Goal: Use online tool/utility: Utilize a website feature to perform a specific function

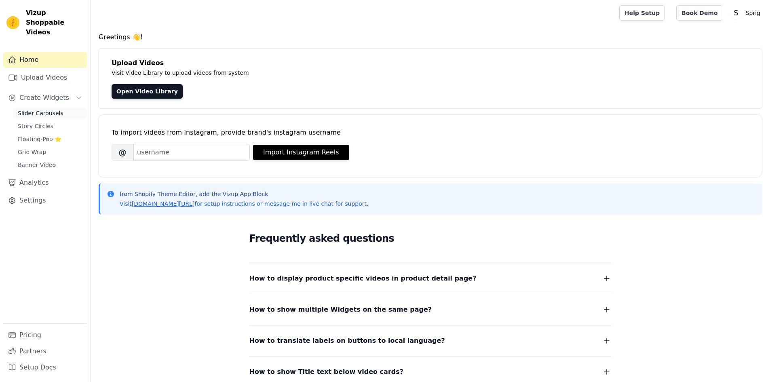
click at [37, 109] on span "Slider Carousels" at bounding box center [41, 113] width 46 height 8
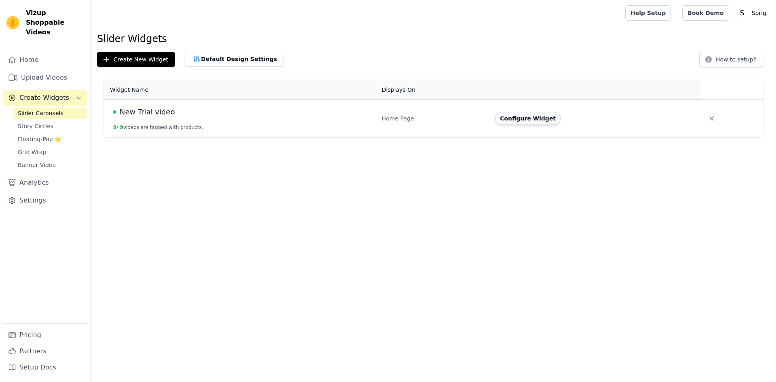
click at [508, 121] on button "Configure Widget" at bounding box center [527, 118] width 65 height 13
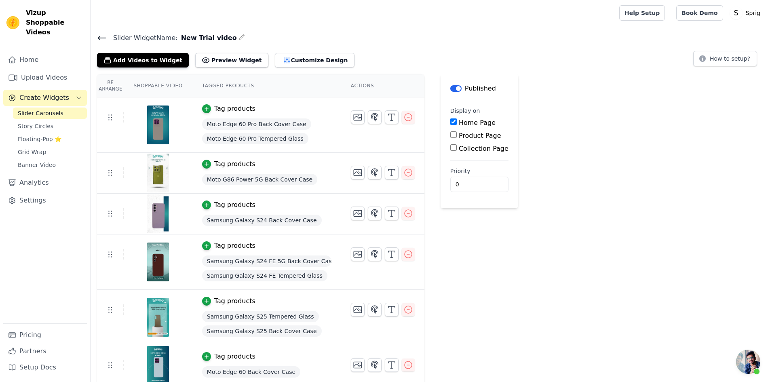
scroll to position [144, 0]
click at [310, 58] on button "Customize Design" at bounding box center [315, 60] width 80 height 15
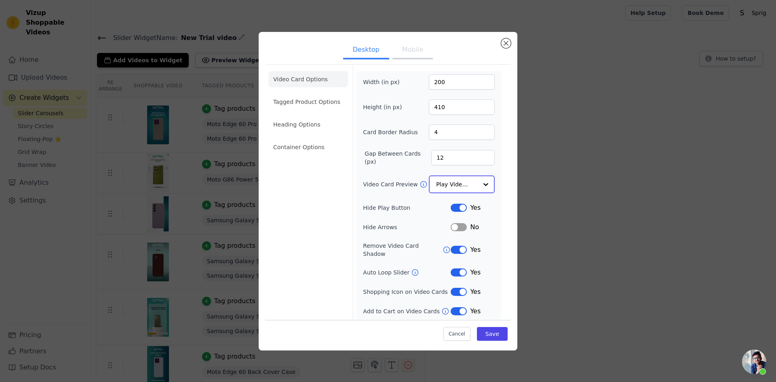
click at [463, 189] on input "Video Card Preview" at bounding box center [457, 184] width 42 height 16
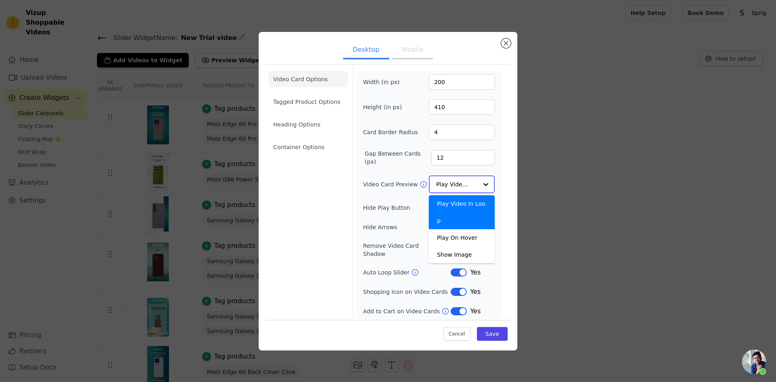
click at [463, 189] on input "Video Card Preview" at bounding box center [457, 184] width 42 height 16
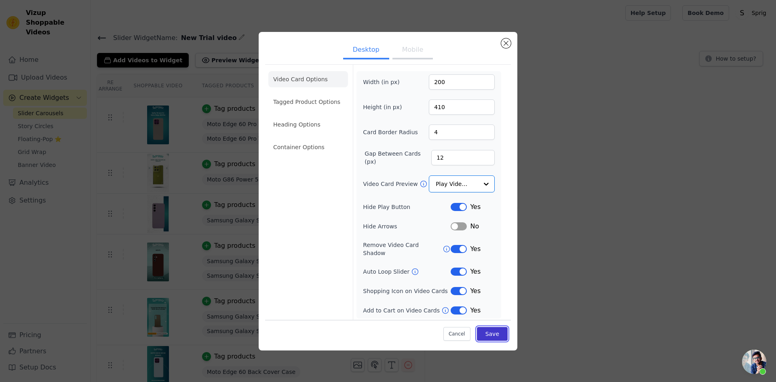
click at [485, 333] on button "Save" at bounding box center [492, 334] width 31 height 14
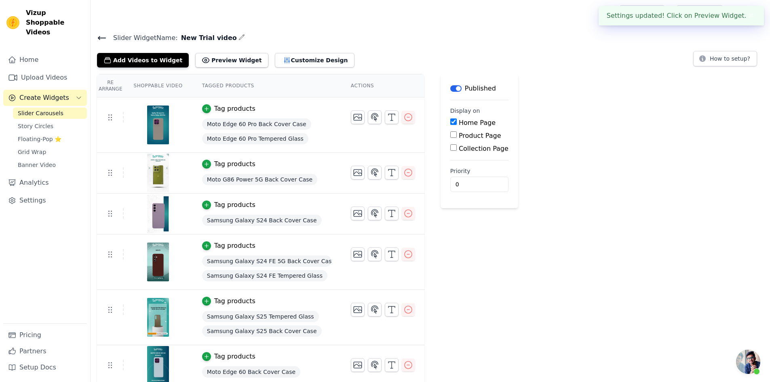
click at [100, 37] on icon at bounding box center [102, 38] width 10 height 10
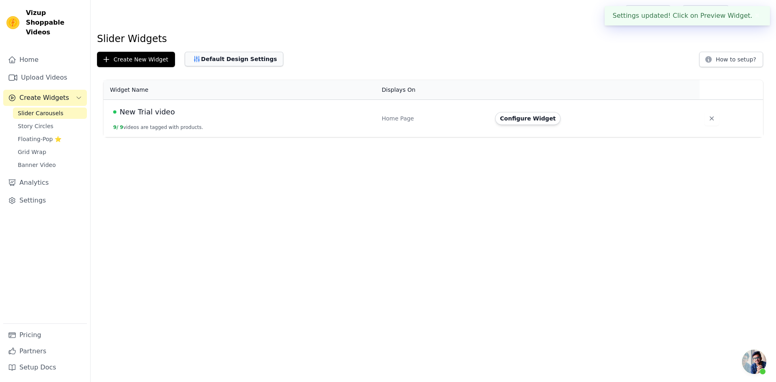
click at [220, 59] on button "Default Design Settings" at bounding box center [234, 59] width 99 height 15
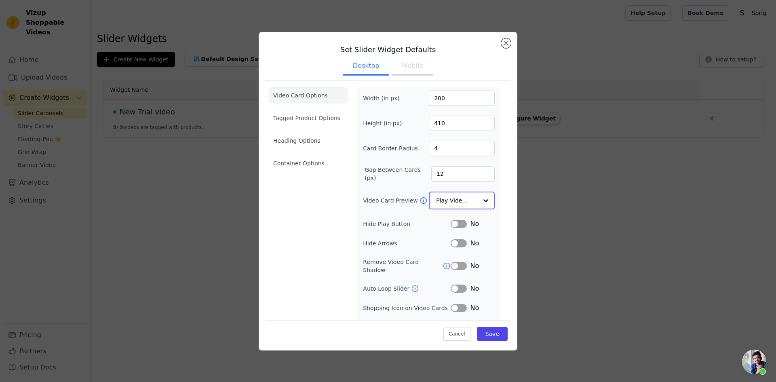
click at [460, 197] on input "Video Card Preview" at bounding box center [457, 200] width 42 height 16
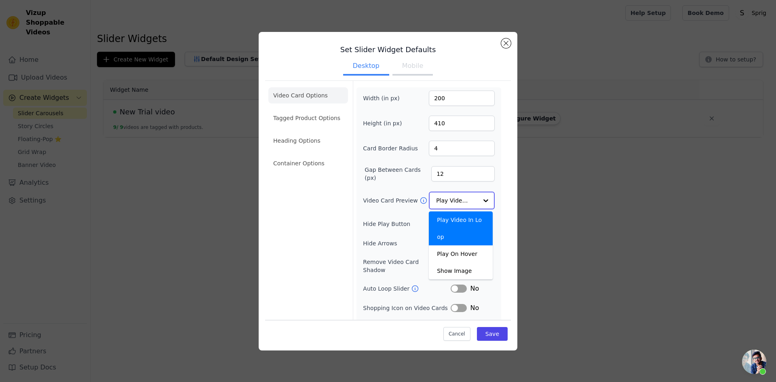
click at [460, 197] on input "Video Card Preview" at bounding box center [457, 200] width 42 height 16
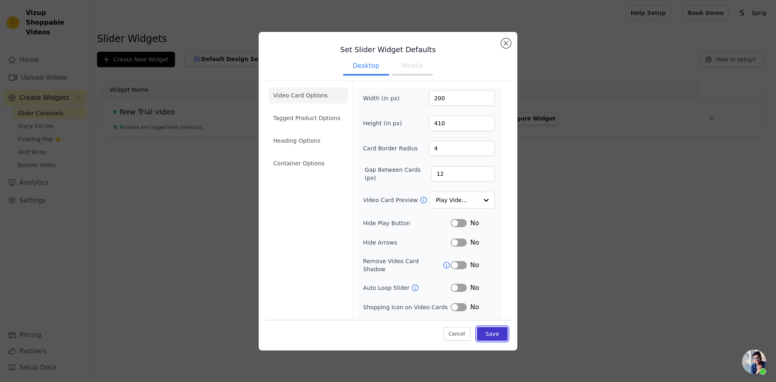
click at [487, 333] on button "Save" at bounding box center [492, 334] width 31 height 14
click at [506, 46] on button "Close modal" at bounding box center [506, 43] width 10 height 10
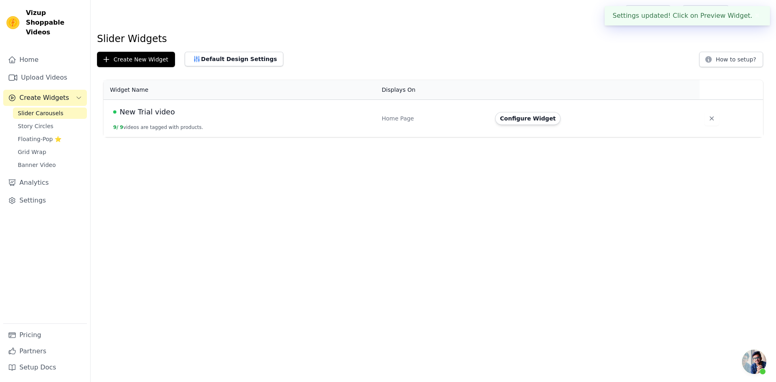
click at [756, 15] on button "✖" at bounding box center [757, 16] width 9 height 10
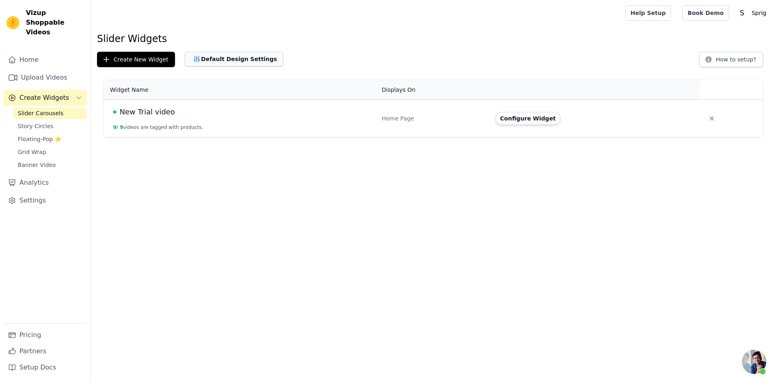
click at [224, 56] on button "Default Design Settings" at bounding box center [234, 59] width 99 height 15
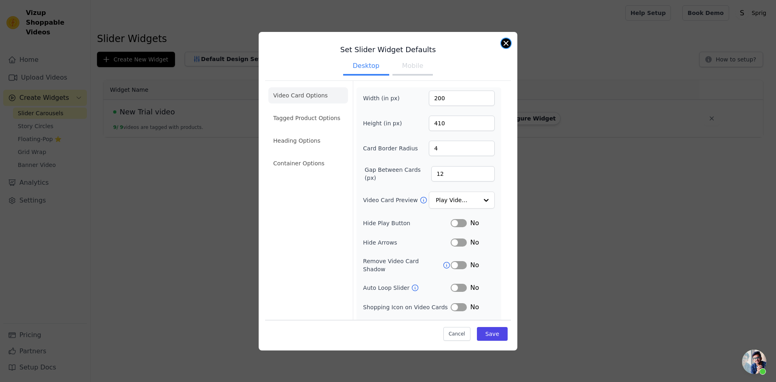
click at [507, 45] on button "Close modal" at bounding box center [506, 43] width 10 height 10
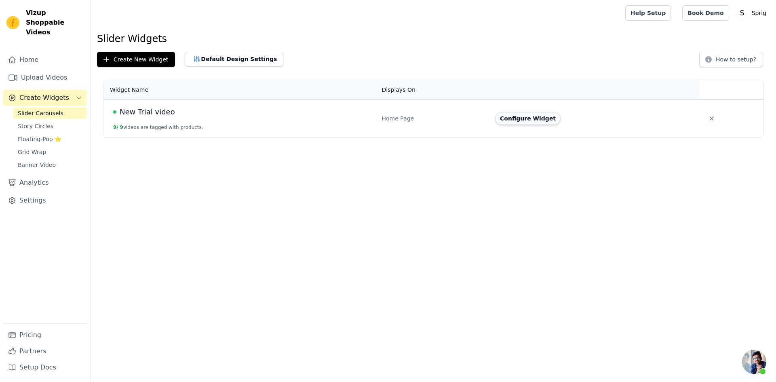
click at [523, 119] on button "Configure Widget" at bounding box center [527, 118] width 65 height 13
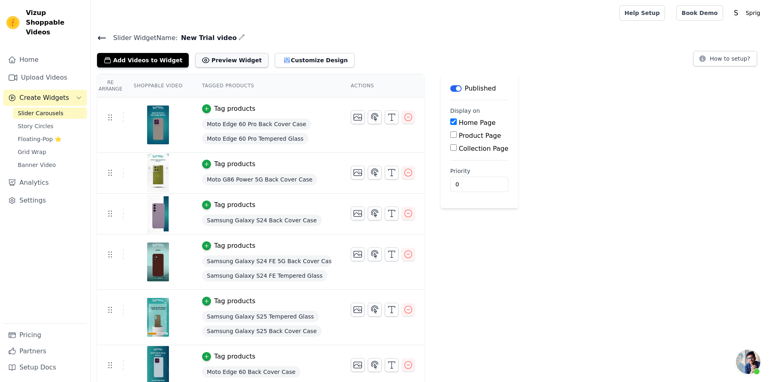
click at [213, 65] on button "Preview Widget" at bounding box center [231, 60] width 73 height 15
click at [239, 35] on icon "button" at bounding box center [242, 37] width 6 height 6
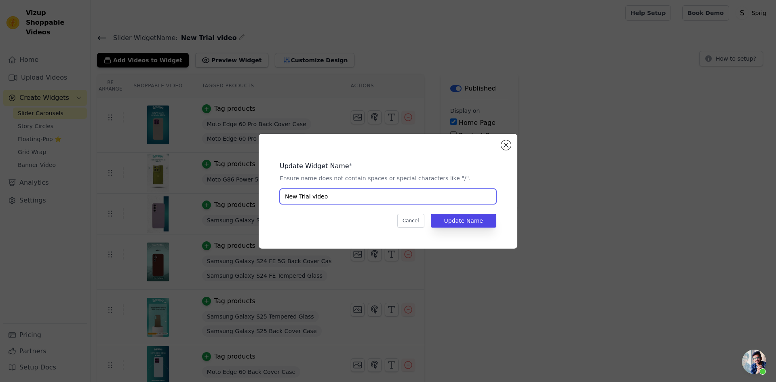
drag, startPoint x: 242, startPoint y: 209, endPoint x: 215, endPoint y: 211, distance: 26.7
click at [214, 213] on div "Update Widget Name * Ensure name does not contain spaces or special characters …" at bounding box center [388, 191] width 750 height 141
type input "Final Video [DATE]"
click at [469, 215] on button "Update Name" at bounding box center [463, 221] width 65 height 14
